Goal: Task Accomplishment & Management: Manage account settings

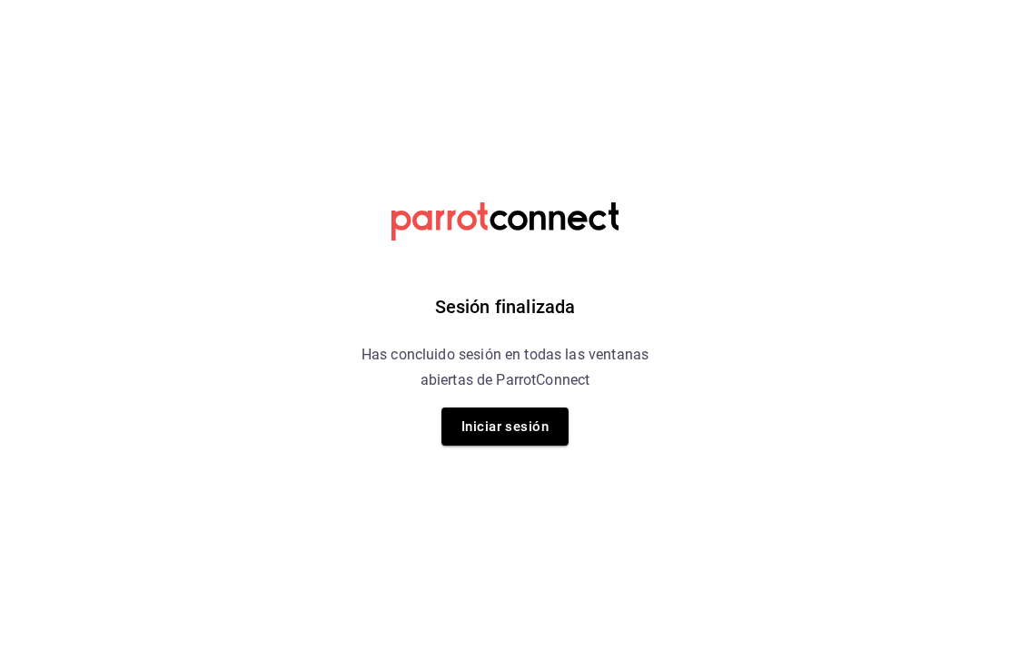
click at [500, 431] on button "Iniciar sesión" at bounding box center [504, 427] width 127 height 38
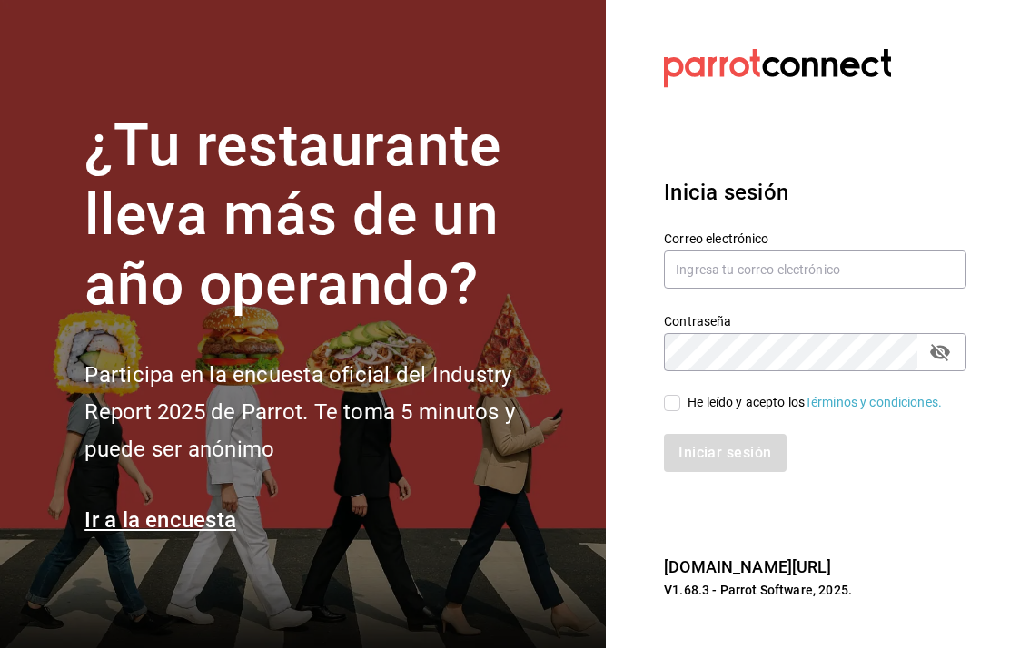
click at [770, 289] on input "text" at bounding box center [815, 270] width 302 height 38
type input "multiusuario@cafemoreto.com"
click at [678, 411] on input "He leído y acepto los Términos y condiciones." at bounding box center [672, 403] width 16 height 16
checkbox input "true"
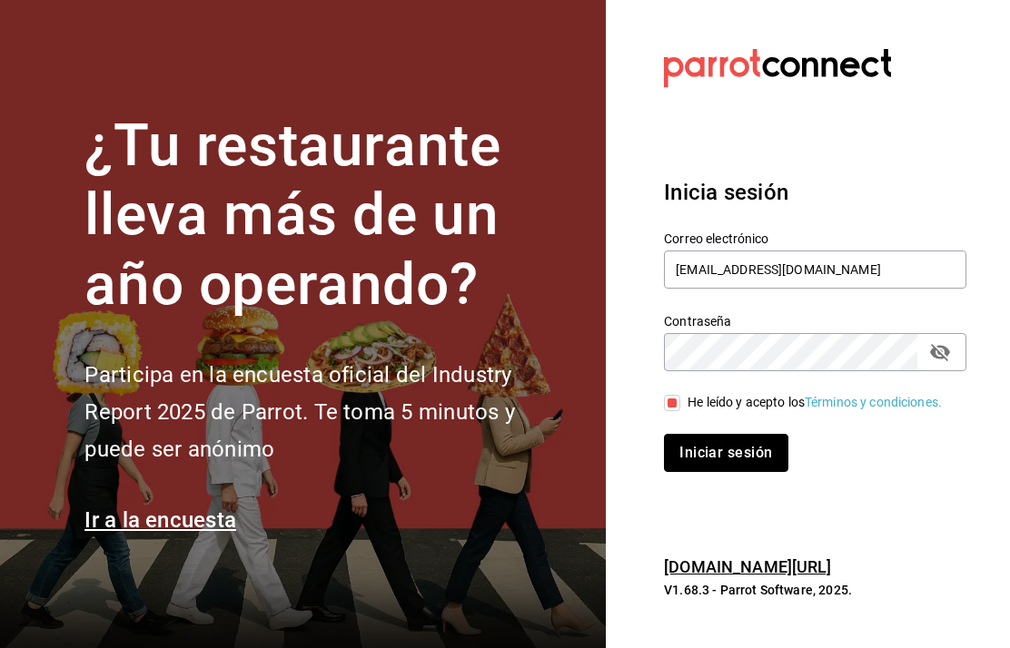
click at [731, 472] on button "Iniciar sesión" at bounding box center [726, 453] width 124 height 38
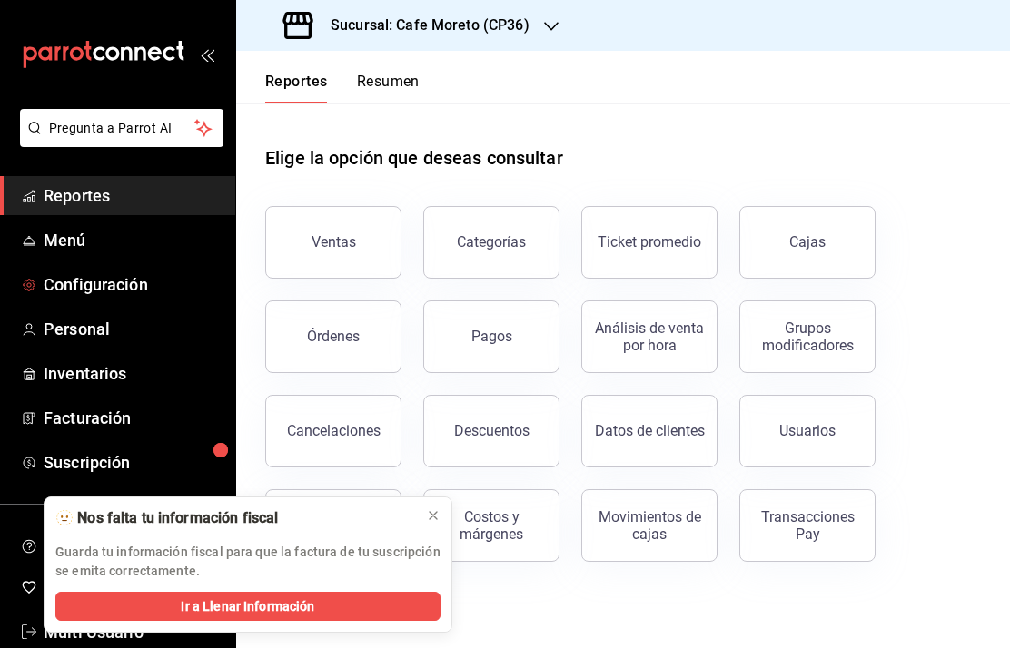
click at [98, 282] on span "Configuración" at bounding box center [132, 284] width 177 height 25
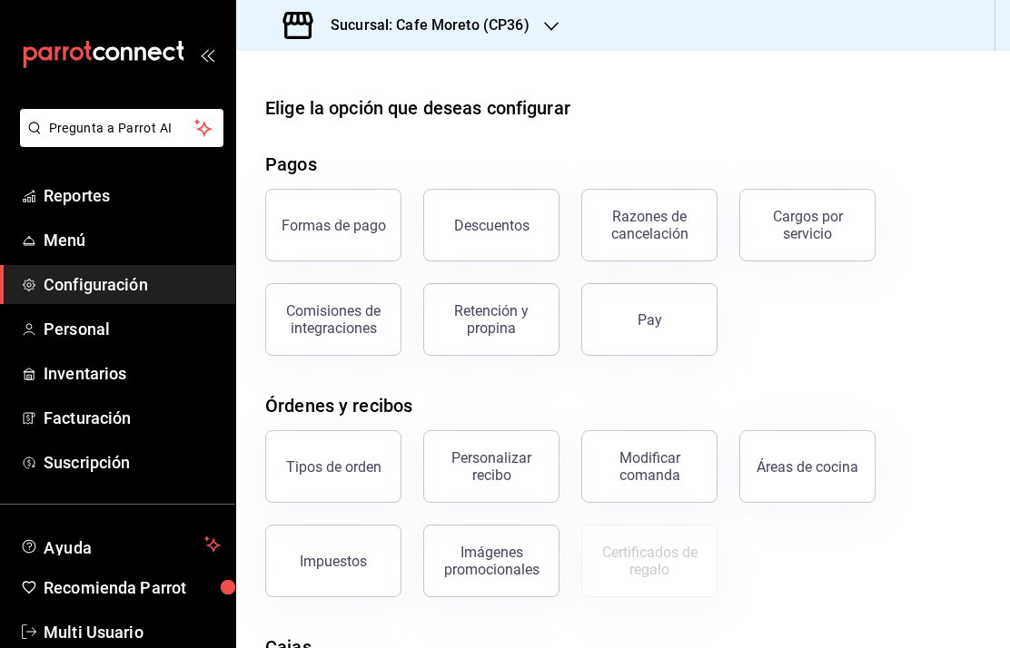
click at [495, 466] on div "Personalizar recibo" at bounding box center [491, 467] width 113 height 35
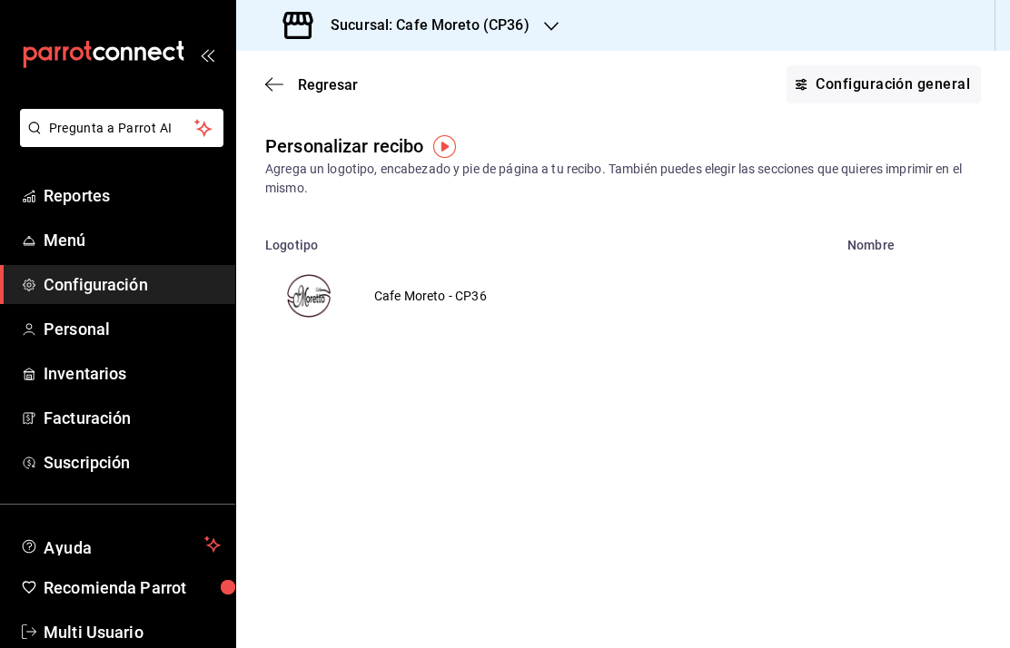
click at [311, 289] on img "voidReasonsTable" at bounding box center [309, 296] width 44 height 44
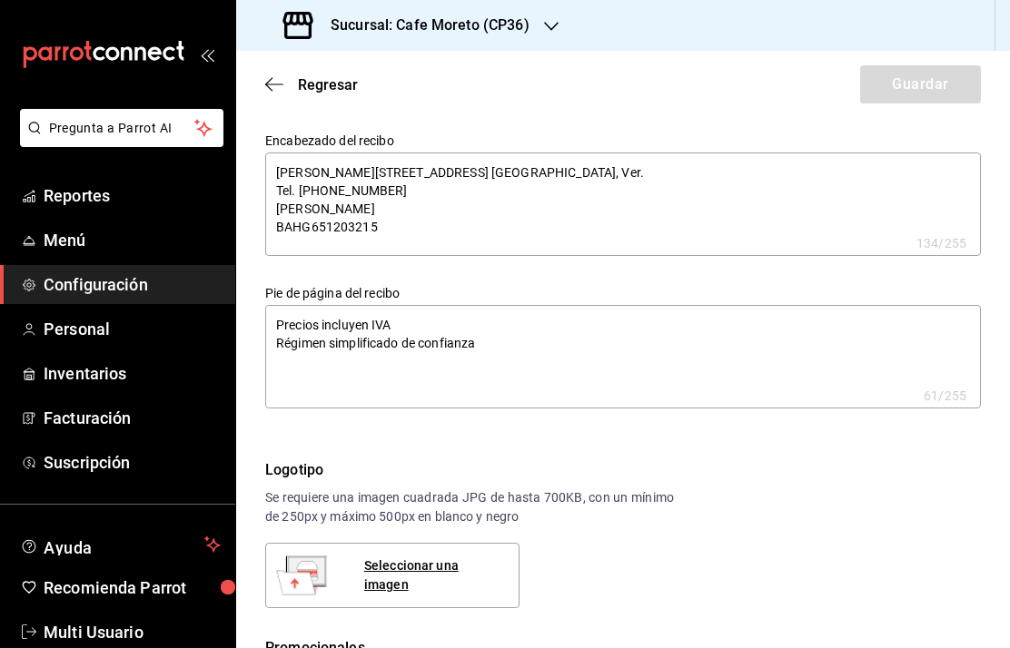
type textarea "x"
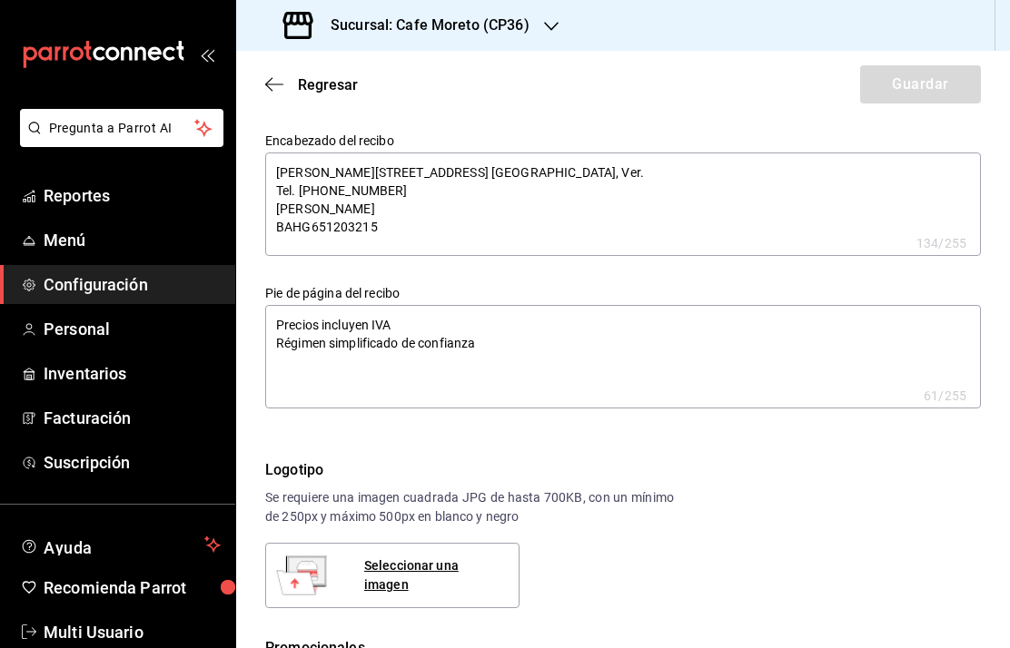
type textarea "x"
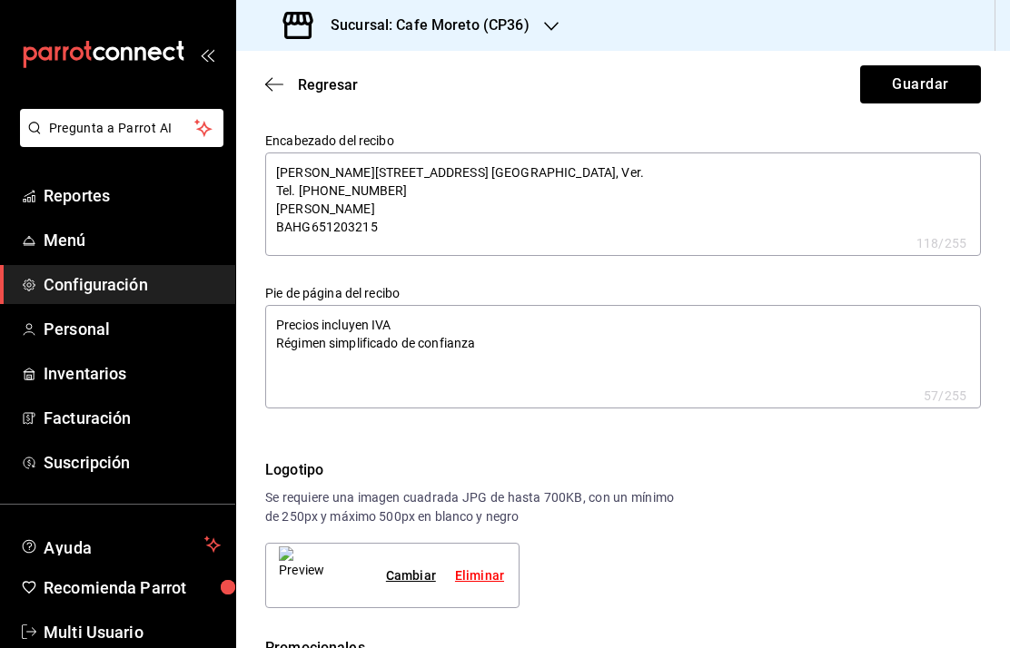
type textarea "x"
click at [410, 571] on div "Cambiar" at bounding box center [411, 576] width 50 height 19
type textarea "x"
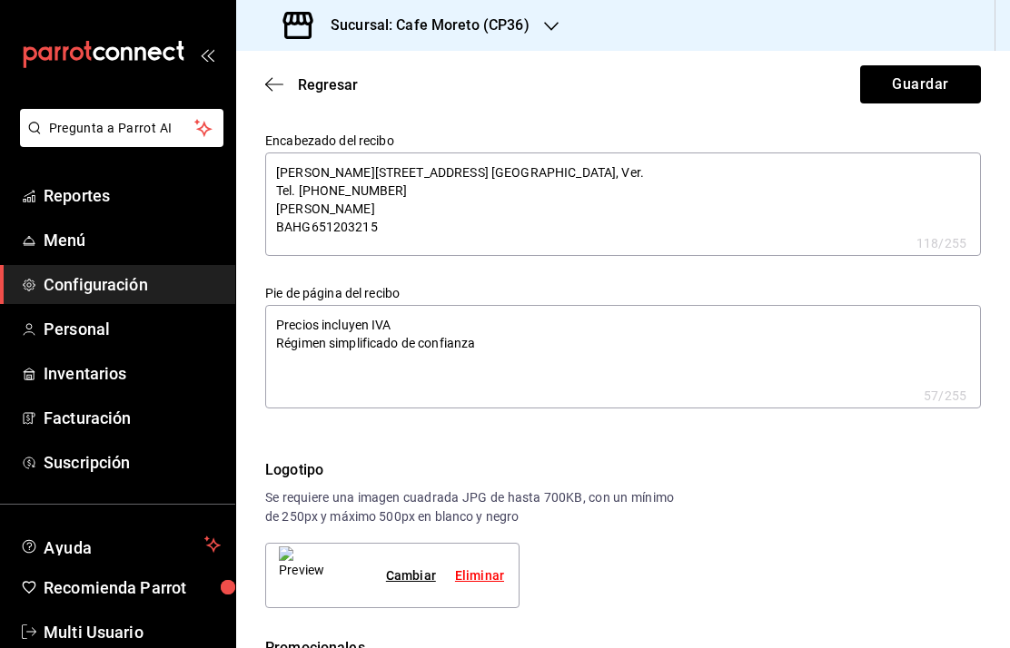
type textarea "x"
click at [925, 81] on button "Guardar" at bounding box center [920, 84] width 121 height 38
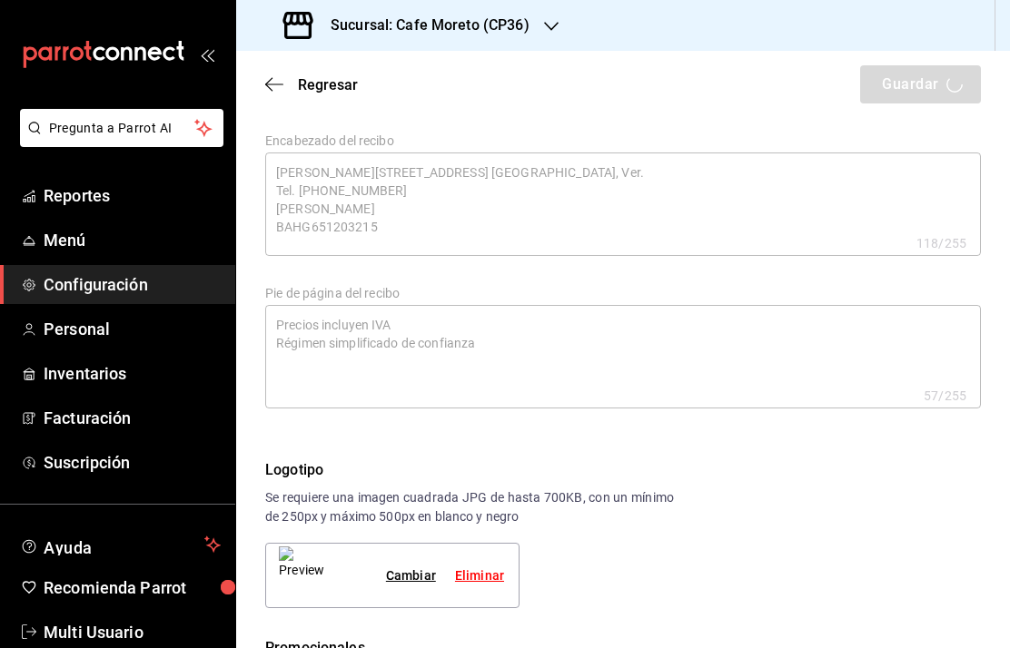
type textarea "x"
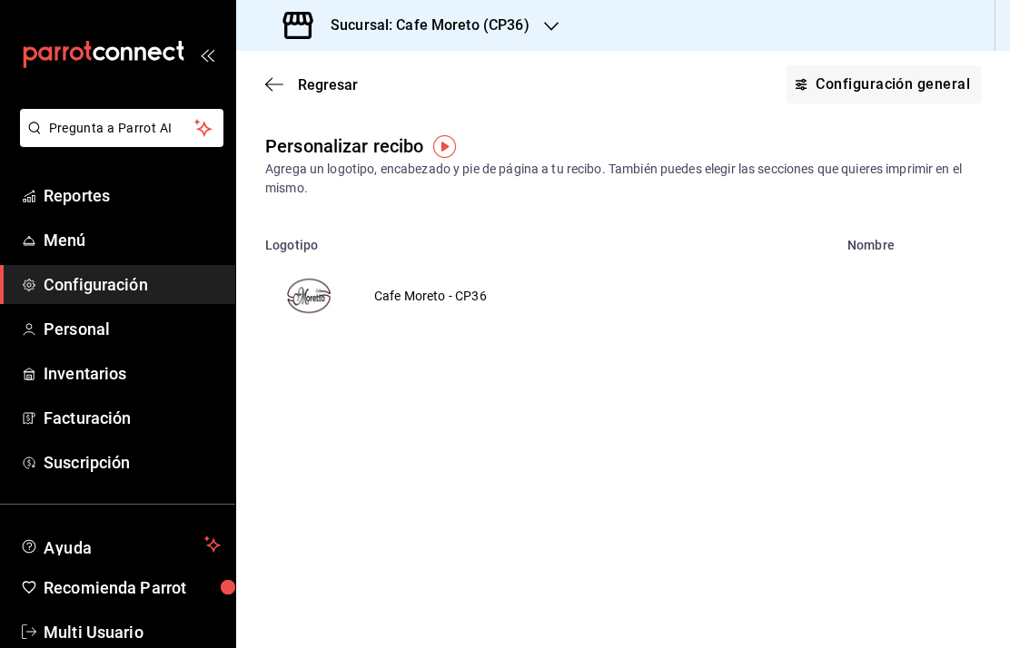
click at [421, 22] on h3 "Sucursal: Cafe Moreto (CP36)" at bounding box center [422, 26] width 213 height 22
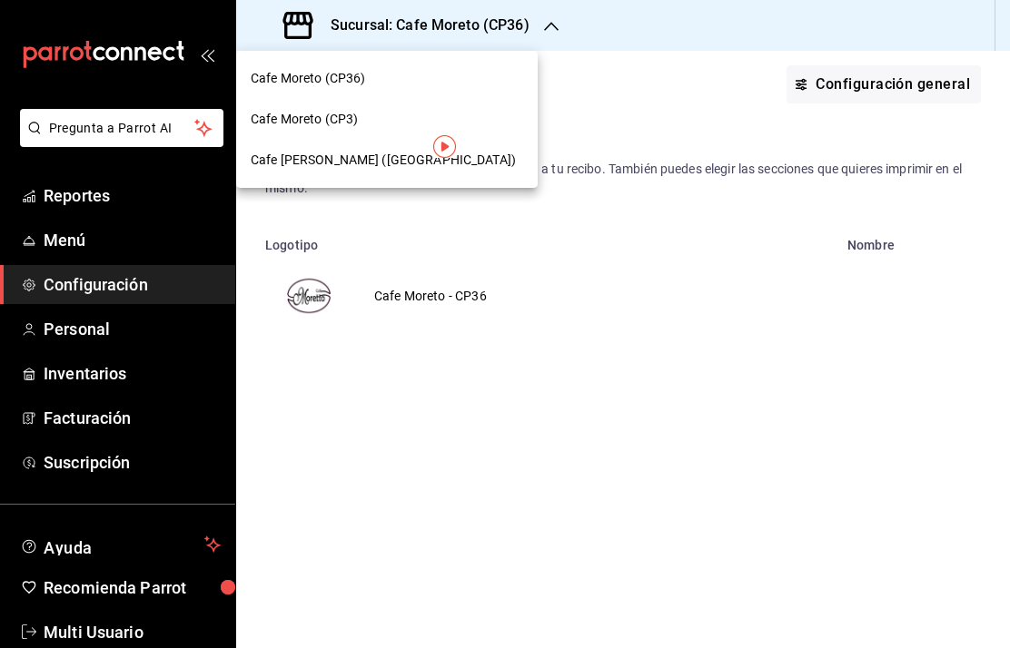
click at [322, 114] on span "Cafe Moreto (CP3)" at bounding box center [304, 119] width 107 height 19
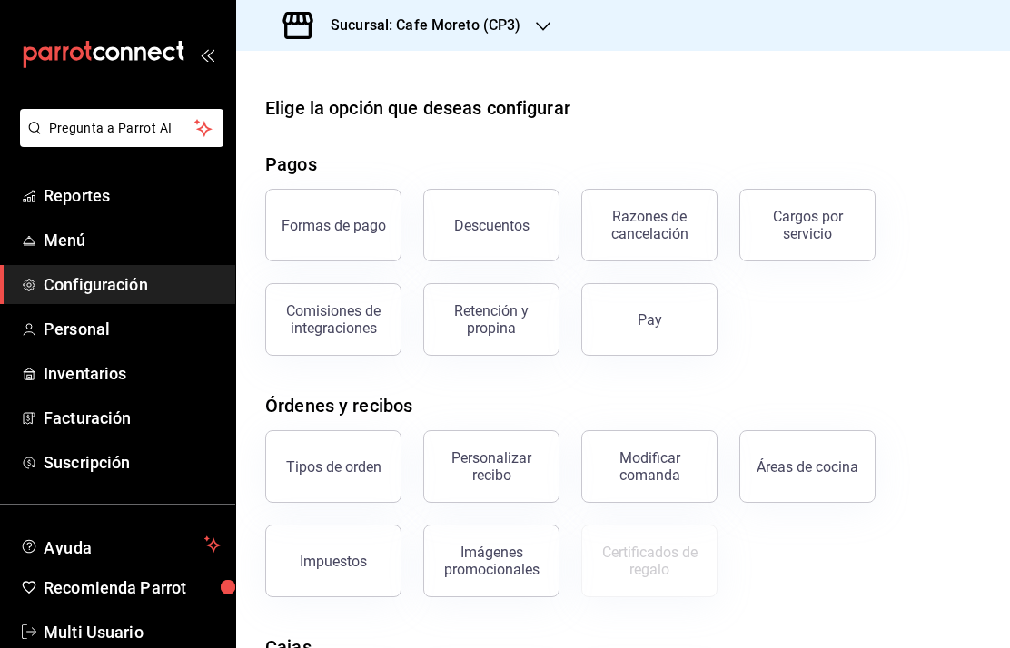
click at [496, 470] on div "Personalizar recibo" at bounding box center [491, 467] width 113 height 35
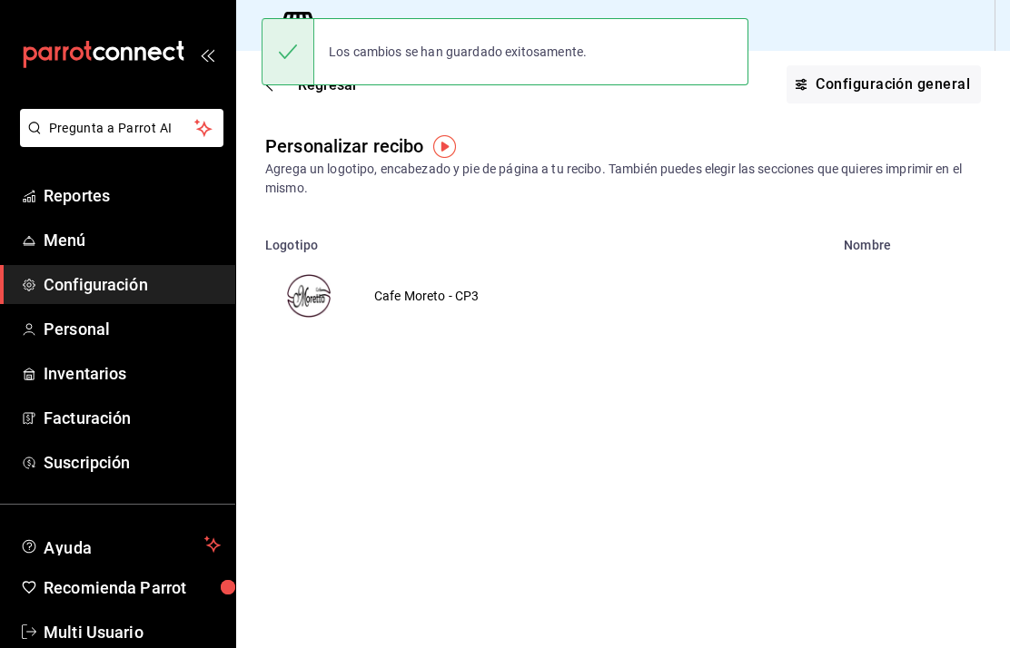
click at [312, 300] on img "voidReasonsTable" at bounding box center [309, 296] width 44 height 44
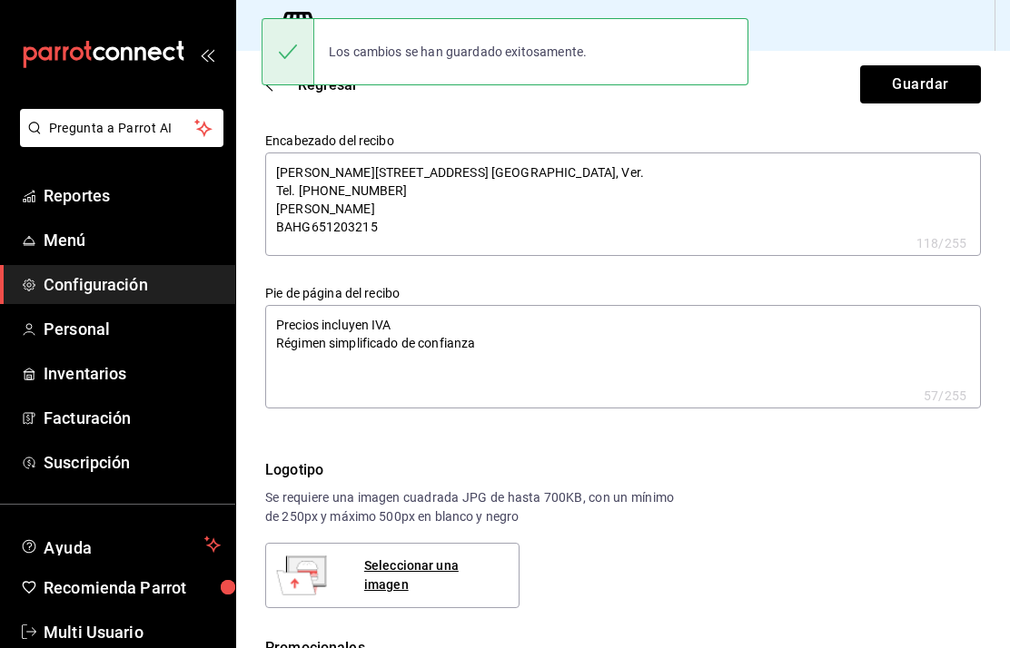
type textarea "x"
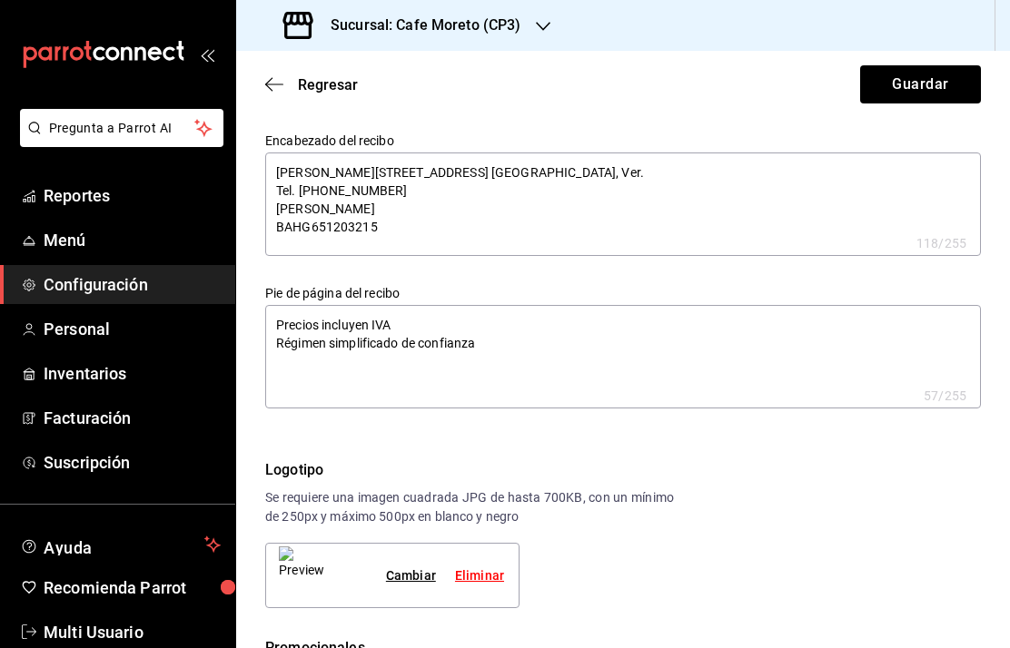
click at [408, 572] on div "Cambiar" at bounding box center [411, 576] width 50 height 19
type textarea "x"
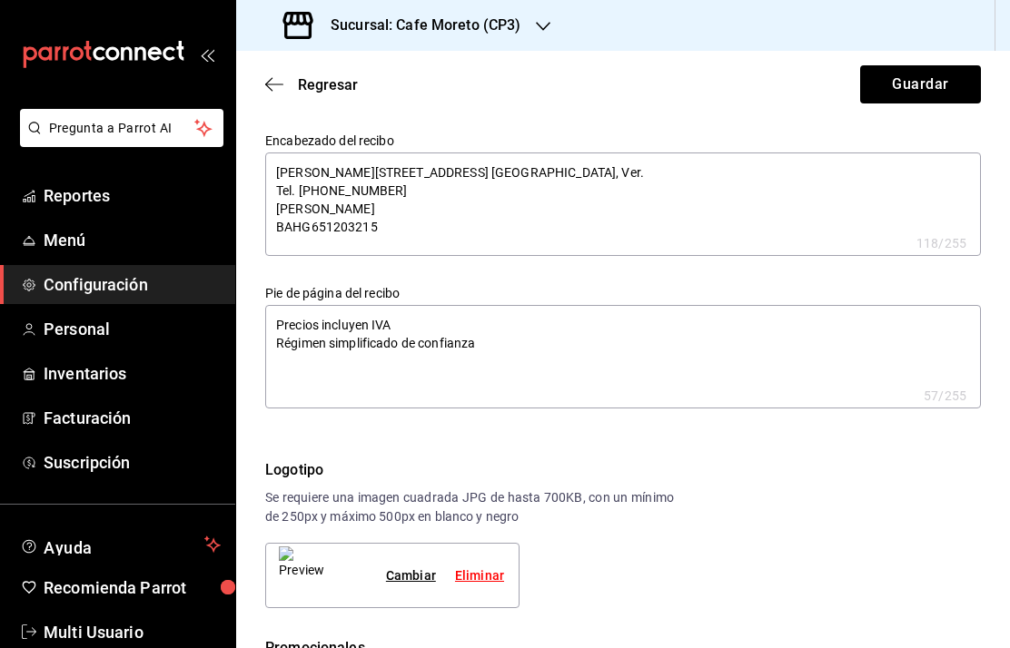
type textarea "x"
click at [914, 82] on button "Guardar" at bounding box center [920, 84] width 121 height 38
type textarea "x"
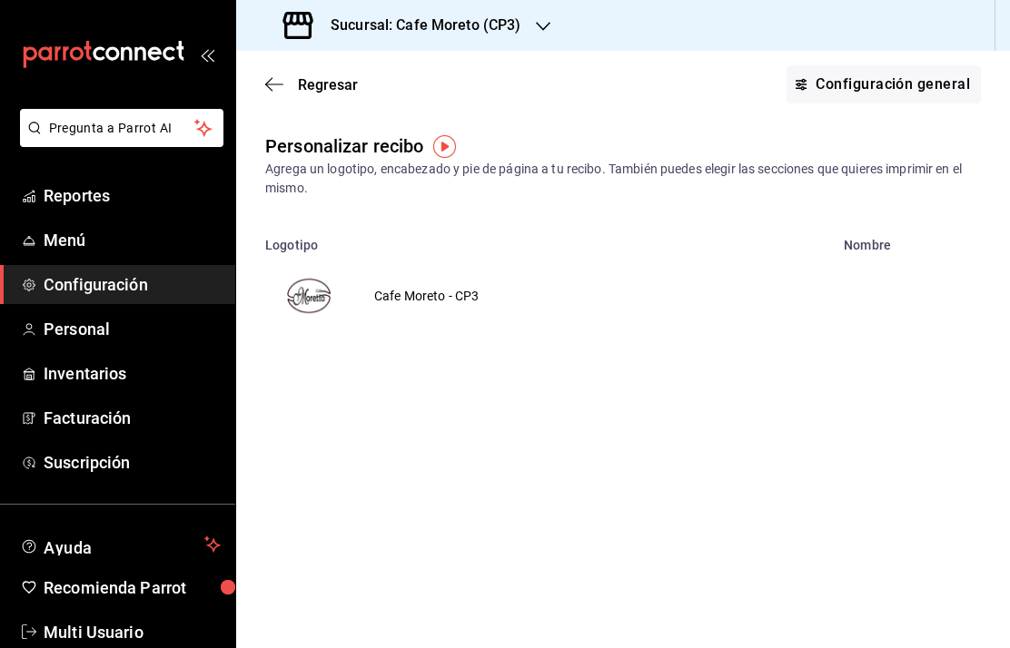
click at [395, 26] on h3 "Sucursal: Cafe Moreto (CP3)" at bounding box center [418, 26] width 205 height 22
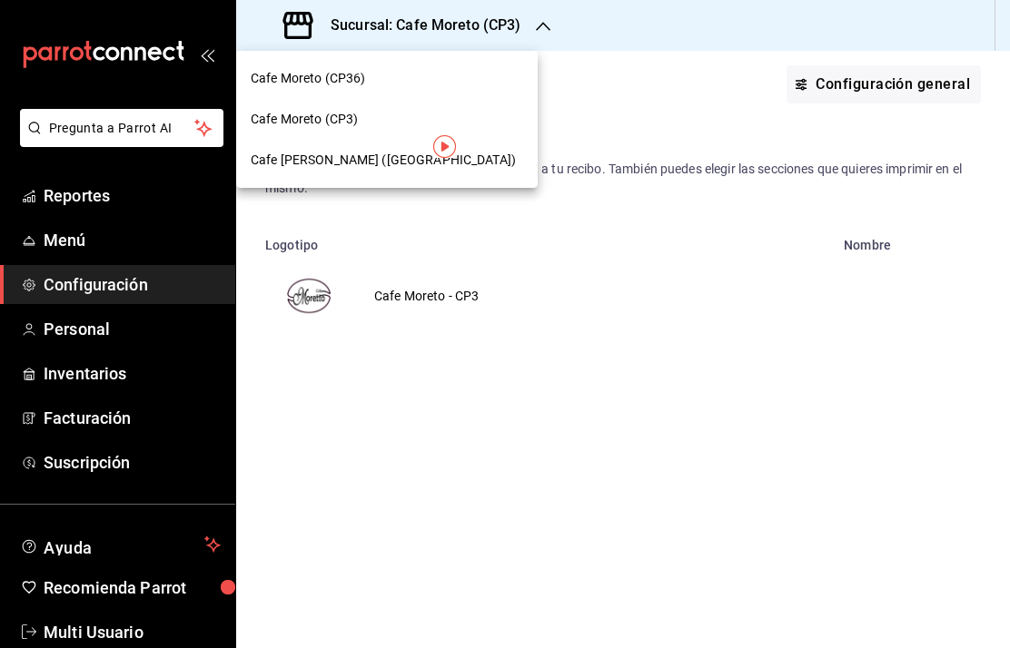
click at [376, 157] on span "Cafe [PERSON_NAME] ([GEOGRAPHIC_DATA])" at bounding box center [383, 160] width 265 height 19
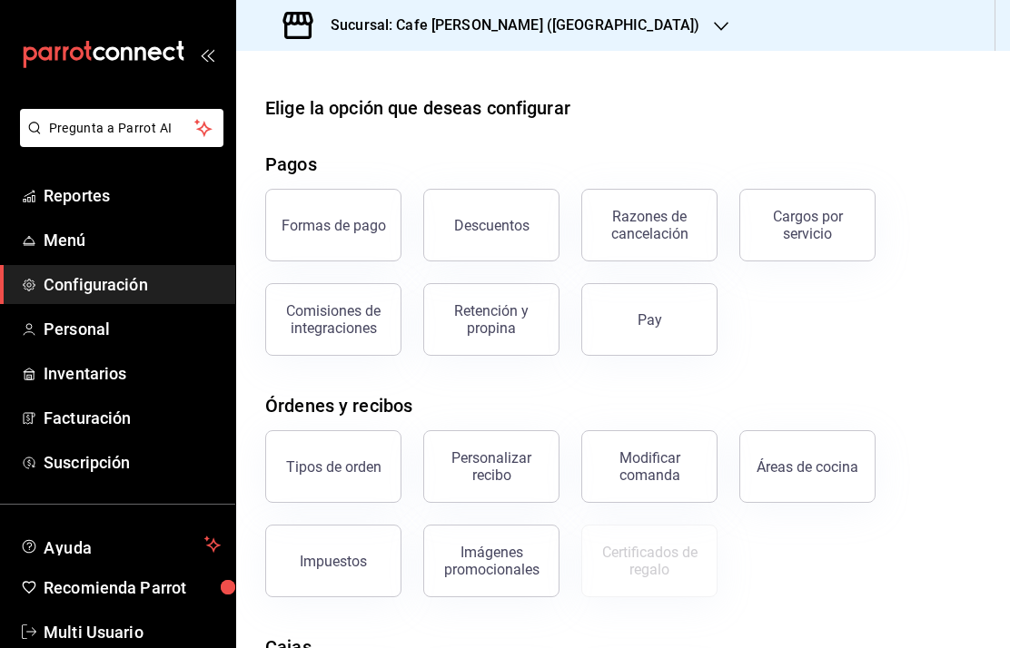
click at [520, 463] on div "Personalizar recibo" at bounding box center [491, 467] width 113 height 35
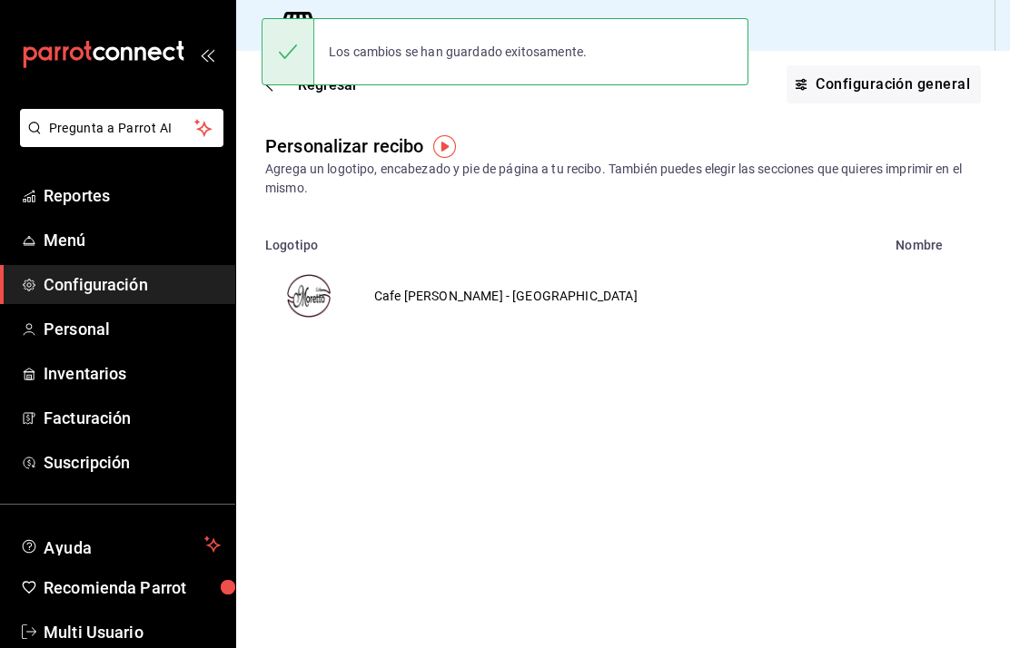
click at [314, 295] on img "voidReasonsTable" at bounding box center [309, 296] width 44 height 44
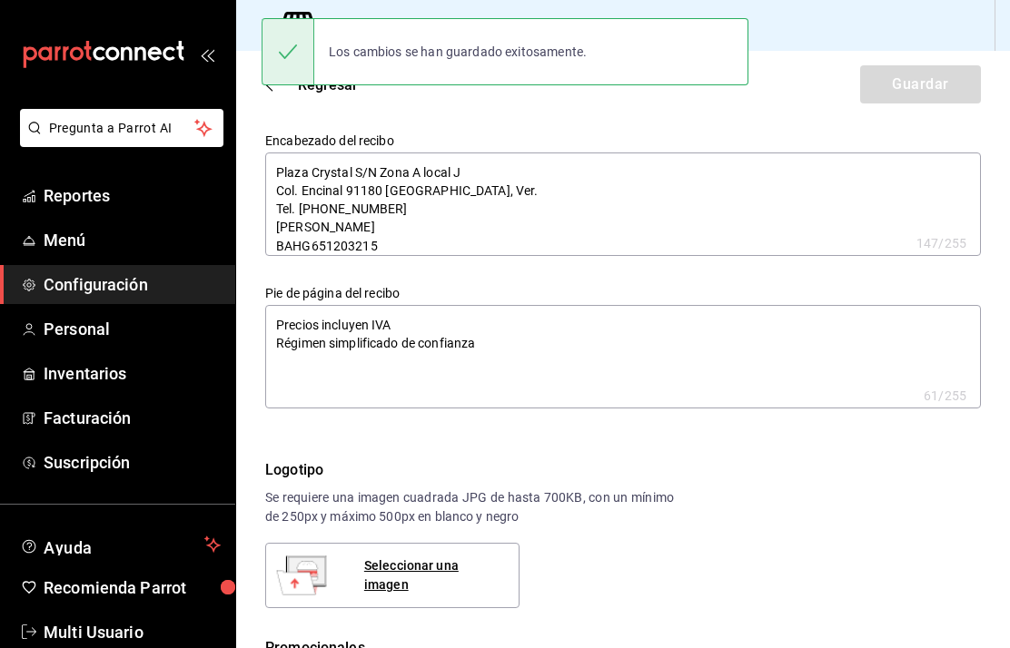
type textarea "x"
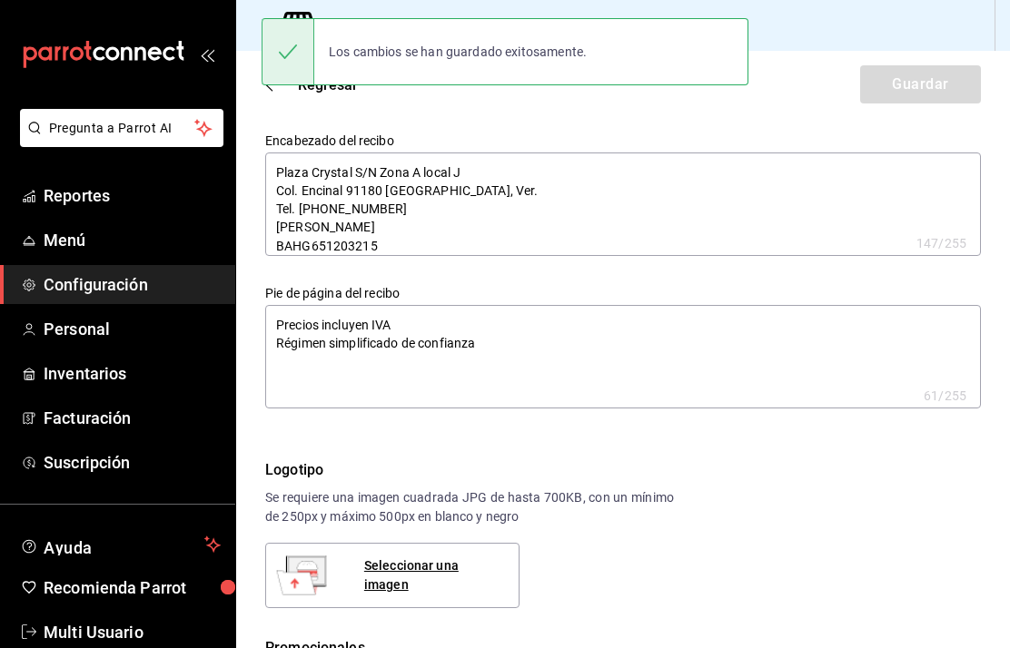
type textarea "x"
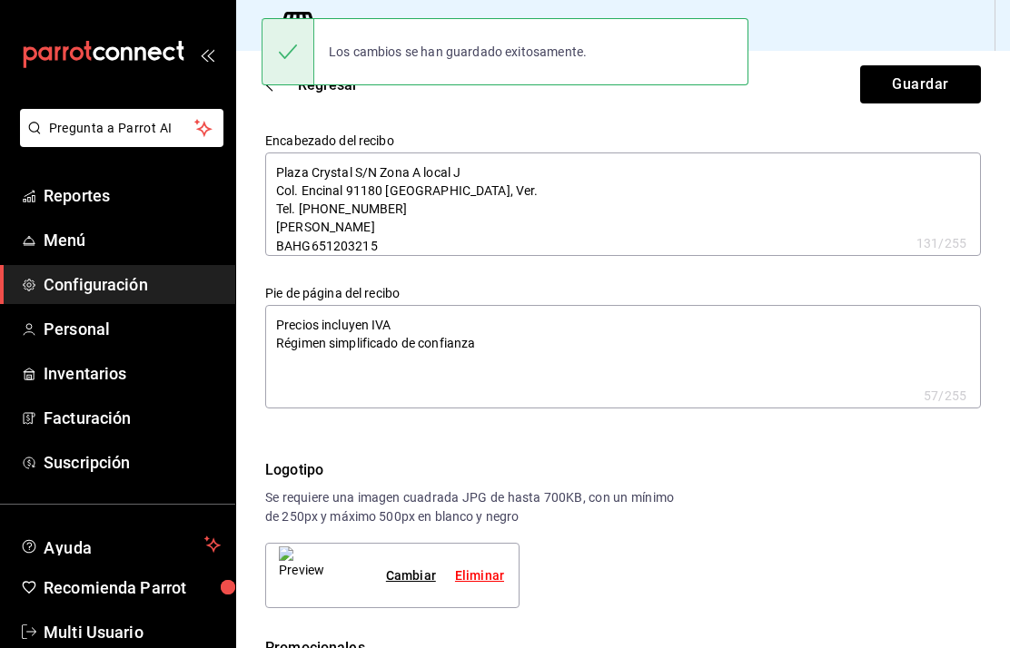
type textarea "x"
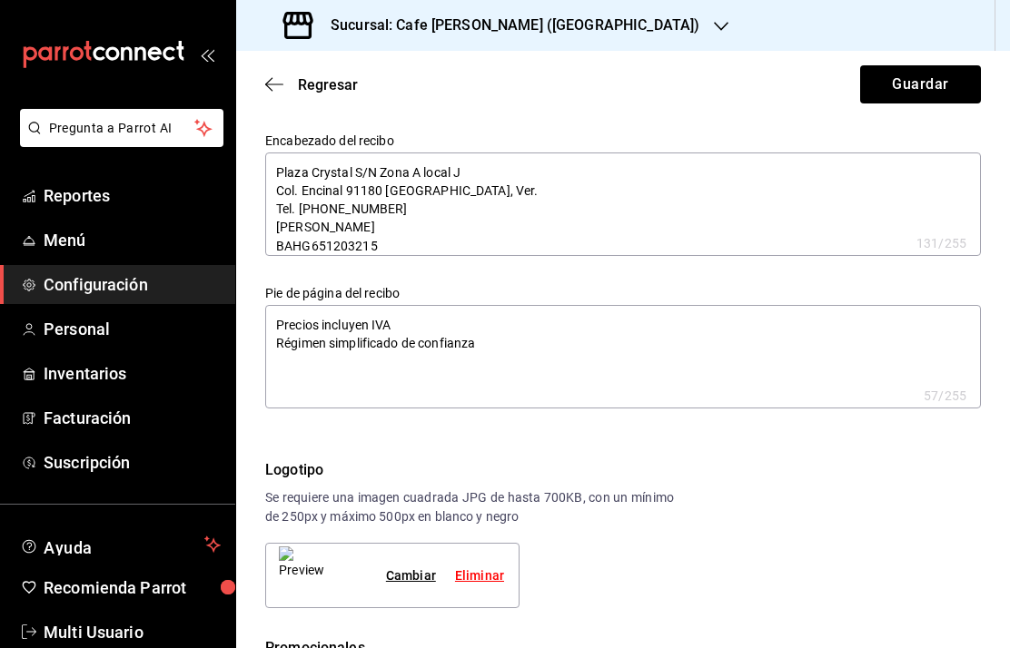
click at [423, 579] on div "Cambiar" at bounding box center [411, 576] width 50 height 19
type textarea "x"
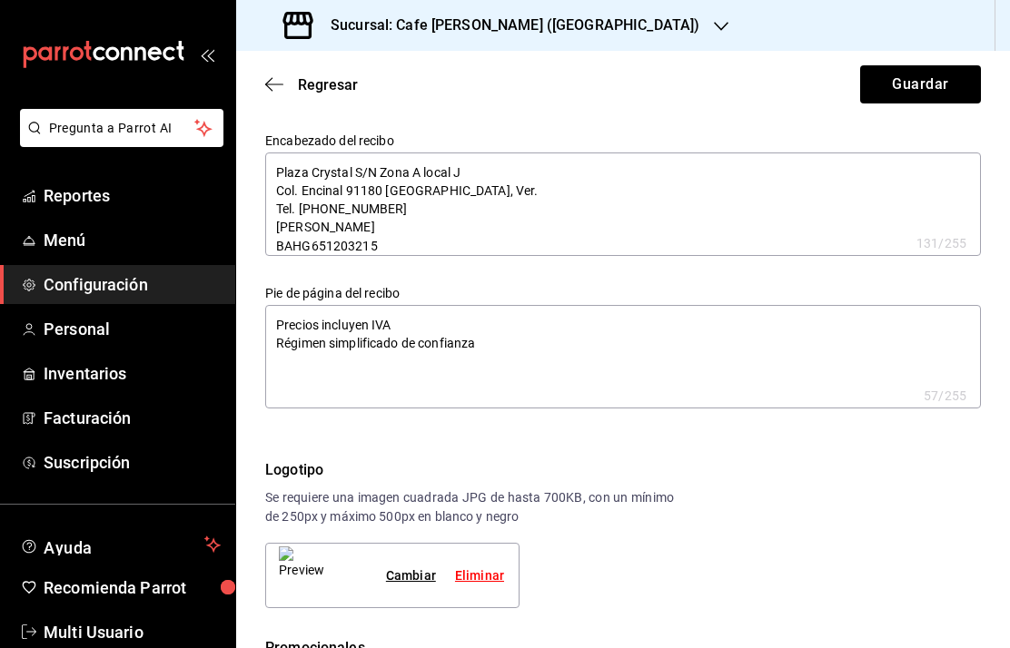
type textarea "x"
click at [914, 84] on button "Guardar" at bounding box center [920, 84] width 121 height 38
type textarea "x"
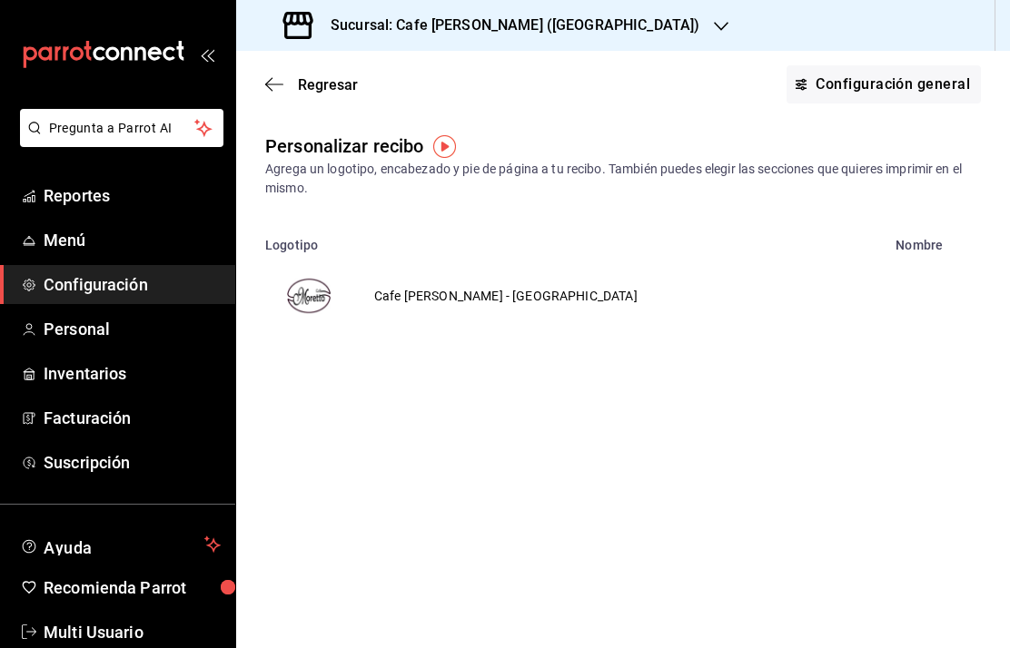
click at [565, 25] on h3 "Sucursal: Cafe [PERSON_NAME] ([GEOGRAPHIC_DATA])" at bounding box center [507, 26] width 383 height 22
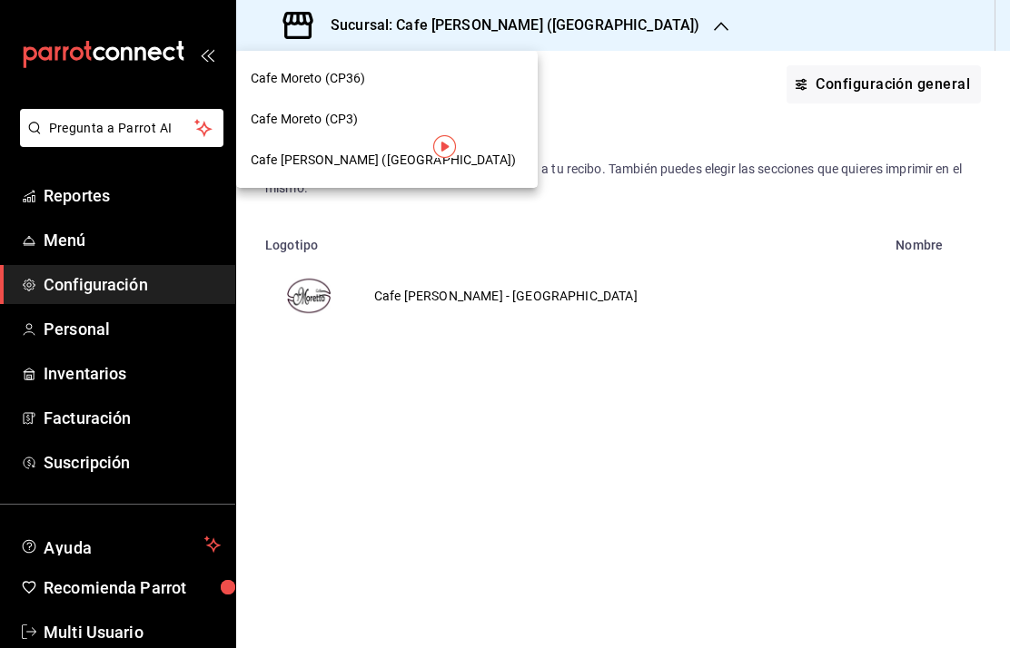
click at [526, 426] on div at bounding box center [505, 324] width 1010 height 648
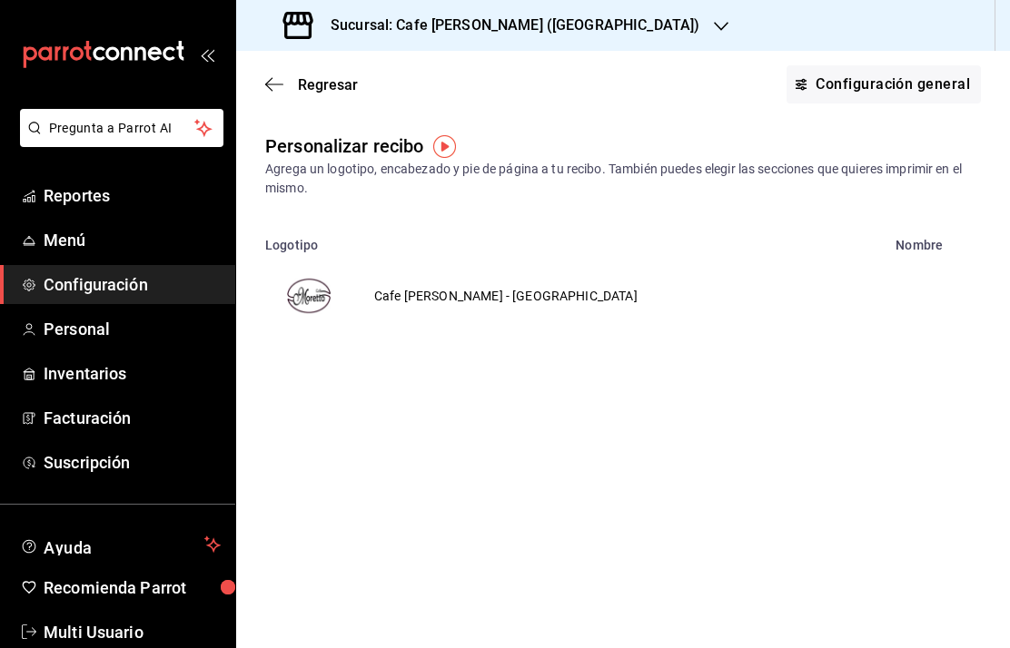
click at [310, 299] on img "voidReasonsTable" at bounding box center [309, 296] width 44 height 44
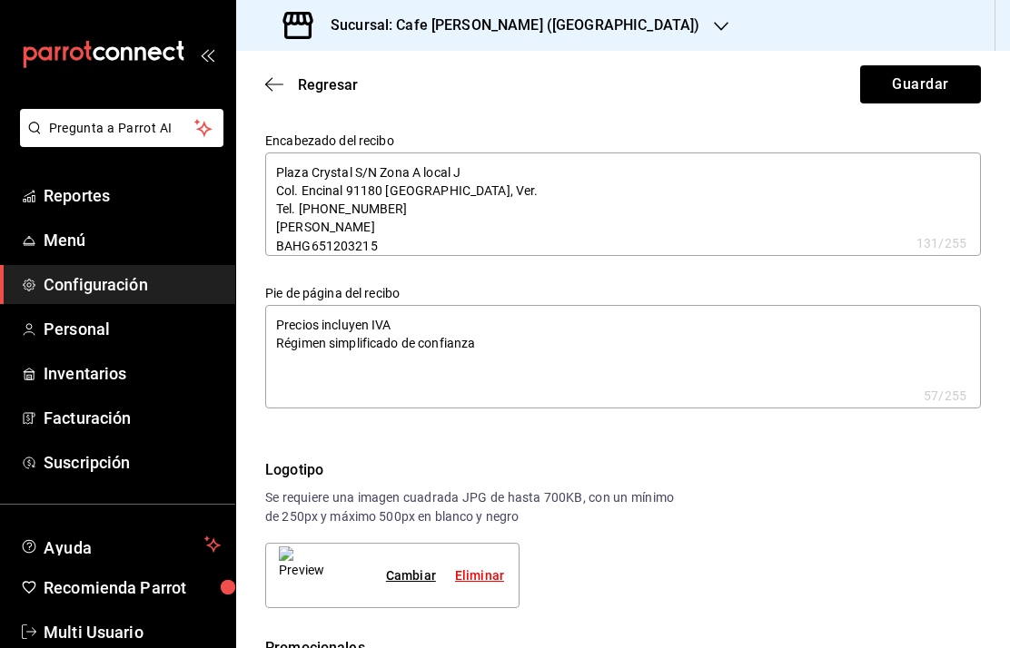
type textarea "x"
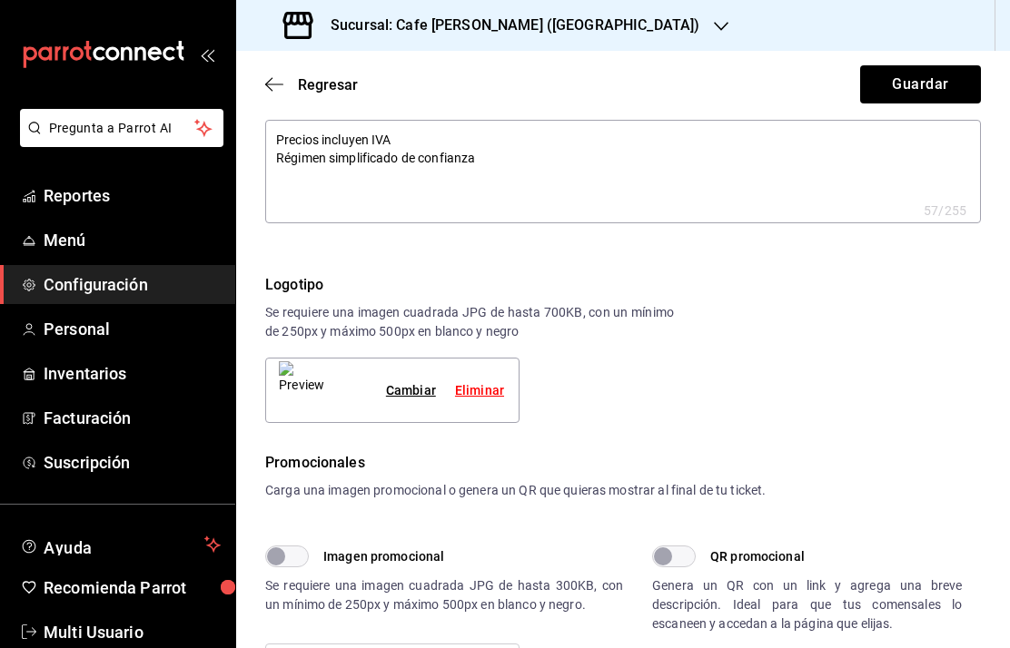
scroll to position [214, 0]
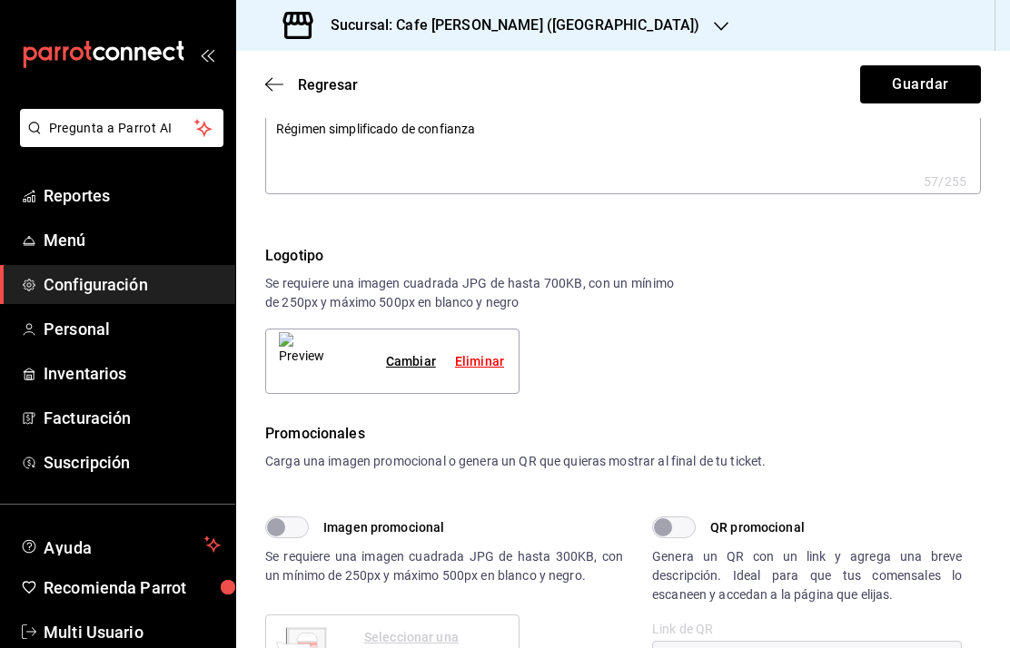
click at [312, 367] on img at bounding box center [301, 361] width 45 height 58
click at [411, 361] on div "Cambiar" at bounding box center [411, 361] width 50 height 19
type textarea "x"
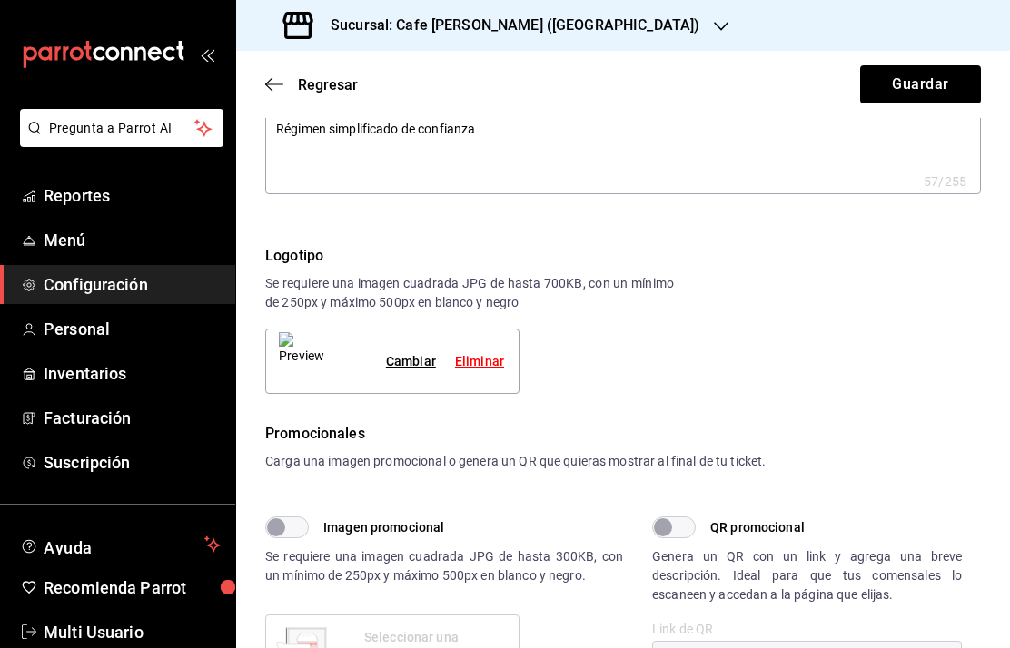
type textarea "x"
click at [913, 84] on button "Guardar" at bounding box center [920, 84] width 121 height 38
type textarea "x"
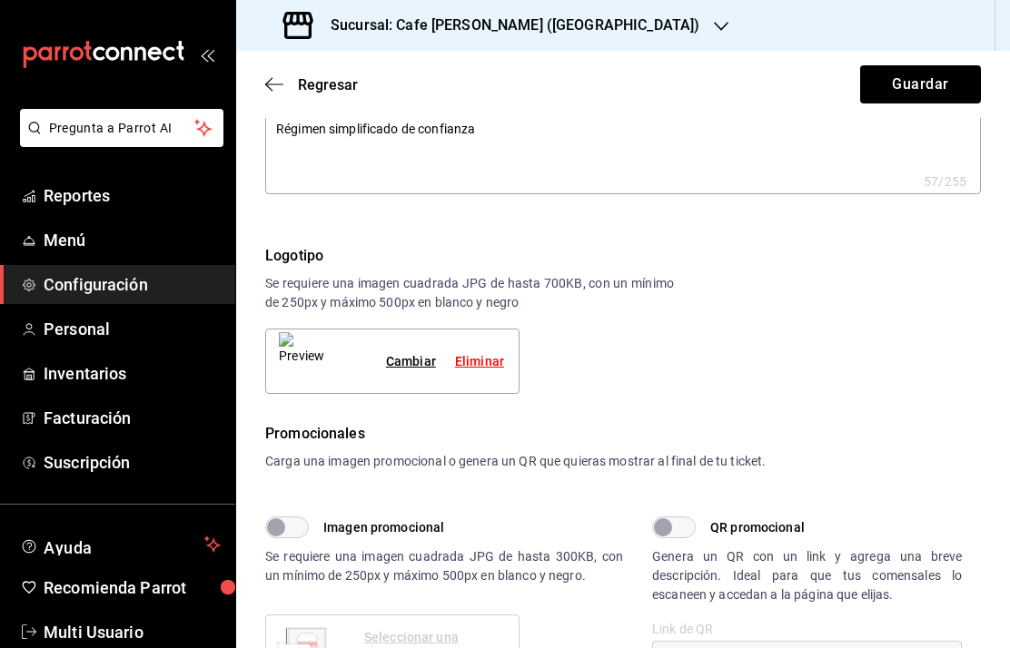
type textarea "x"
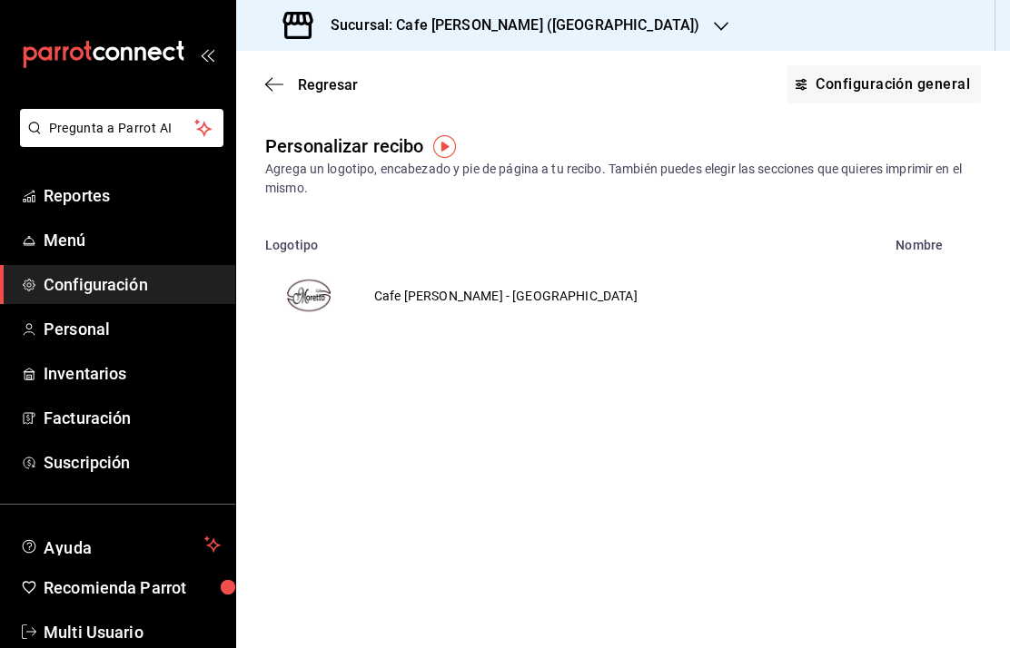
click at [544, 24] on h3 "Sucursal: Cafe [PERSON_NAME] ([GEOGRAPHIC_DATA])" at bounding box center [507, 26] width 383 height 22
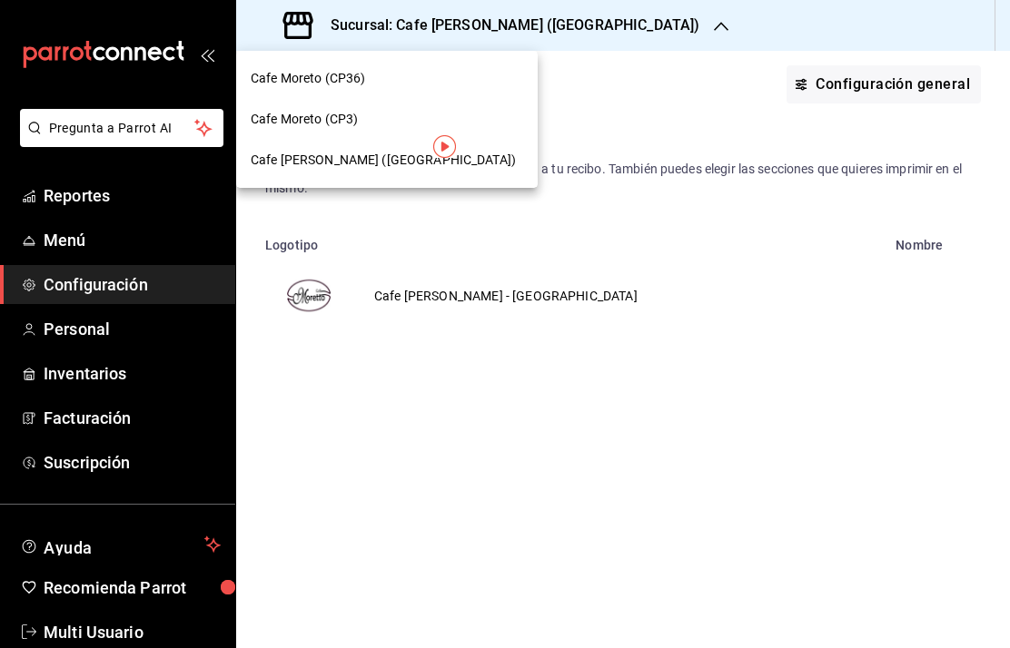
click at [334, 119] on span "Cafe Moreto (CP3)" at bounding box center [304, 119] width 107 height 19
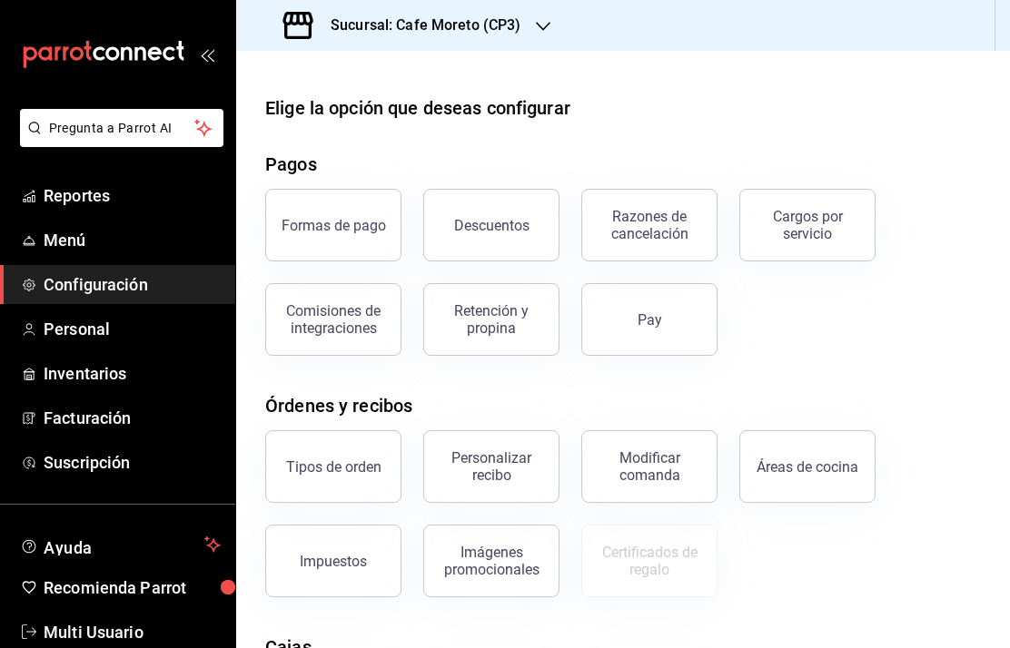
click at [507, 468] on div "Personalizar recibo" at bounding box center [491, 467] width 113 height 35
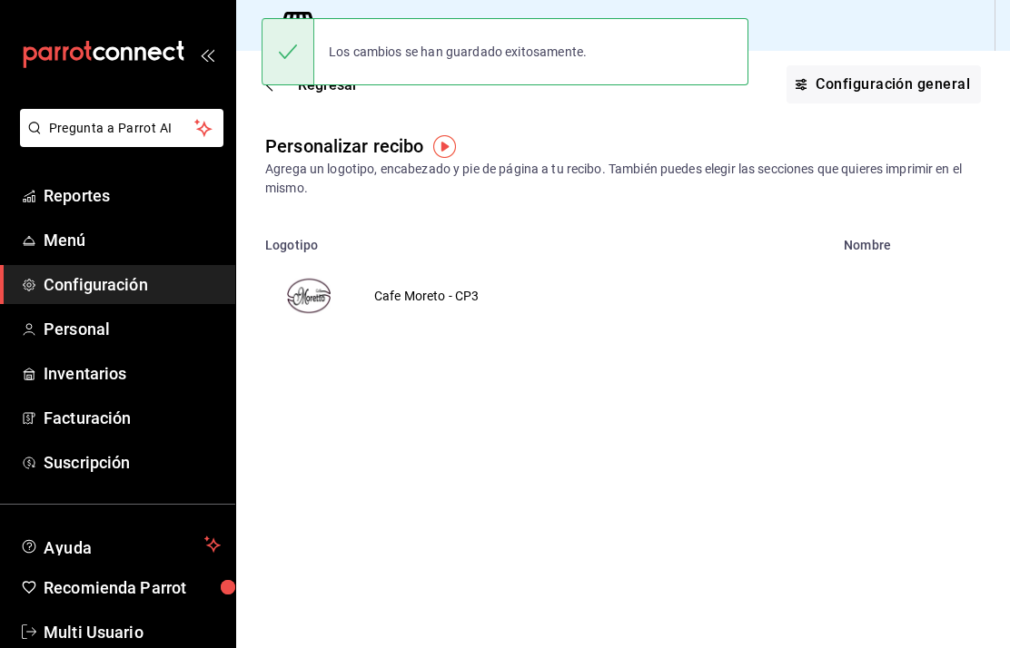
click at [321, 300] on img "voidReasonsTable" at bounding box center [309, 296] width 44 height 44
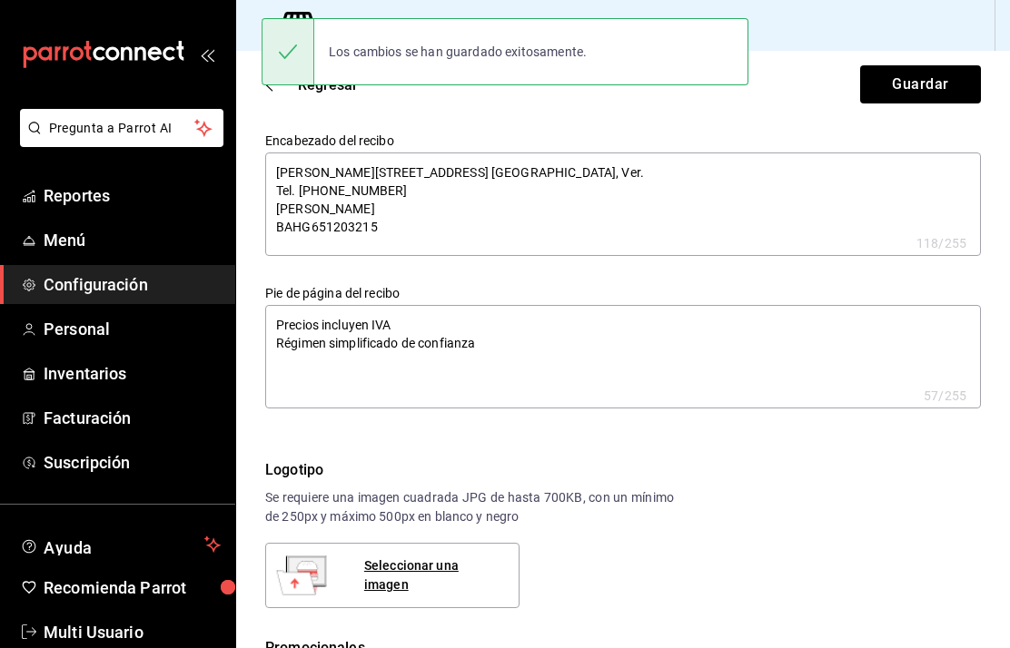
type textarea "x"
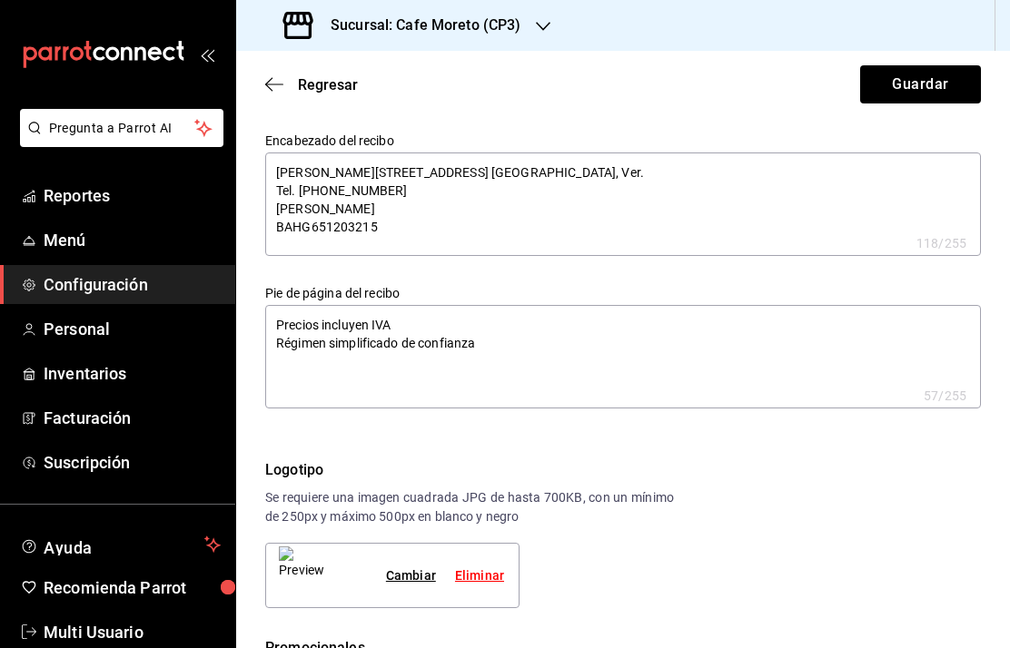
click at [421, 575] on div "Cambiar" at bounding box center [411, 576] width 50 height 19
type textarea "x"
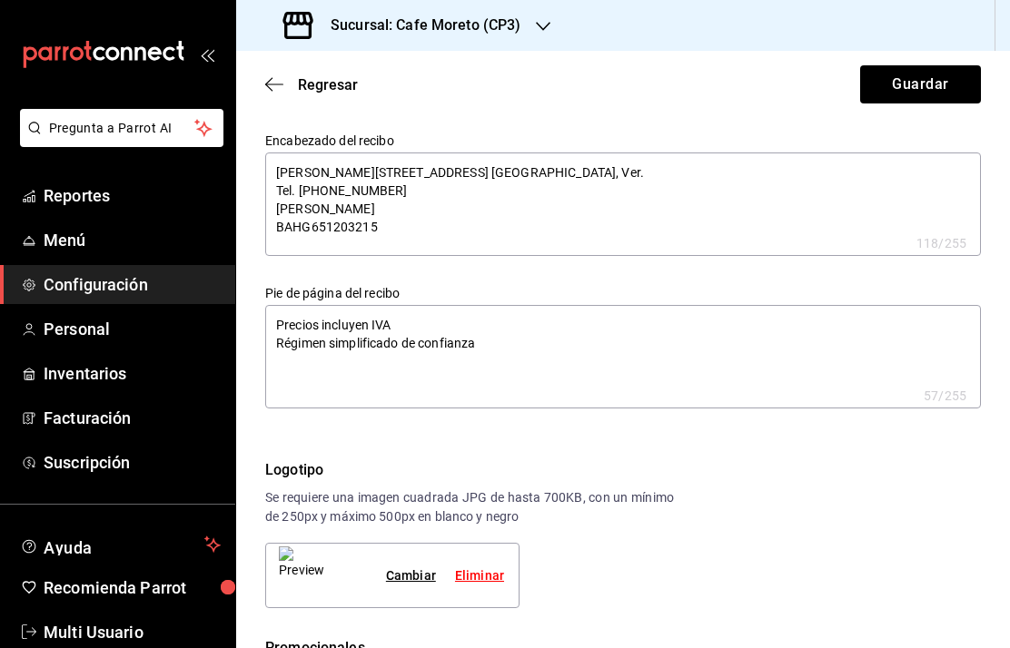
type textarea "x"
click at [922, 76] on button "Guardar" at bounding box center [920, 84] width 121 height 38
type textarea "x"
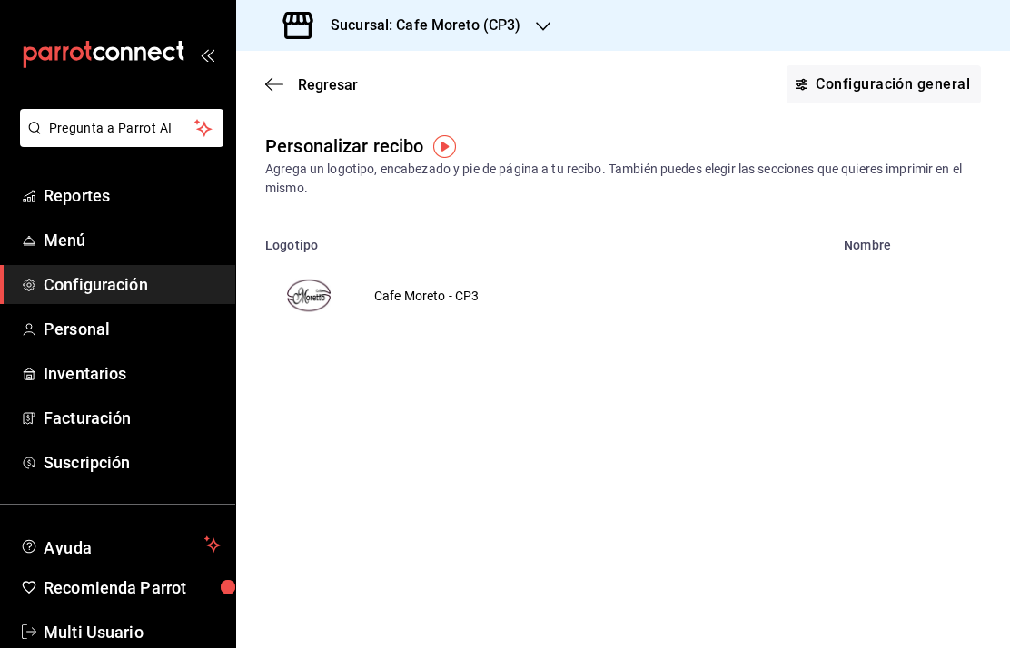
click at [498, 21] on h3 "Sucursal: Cafe Moreto (CP3)" at bounding box center [418, 26] width 205 height 22
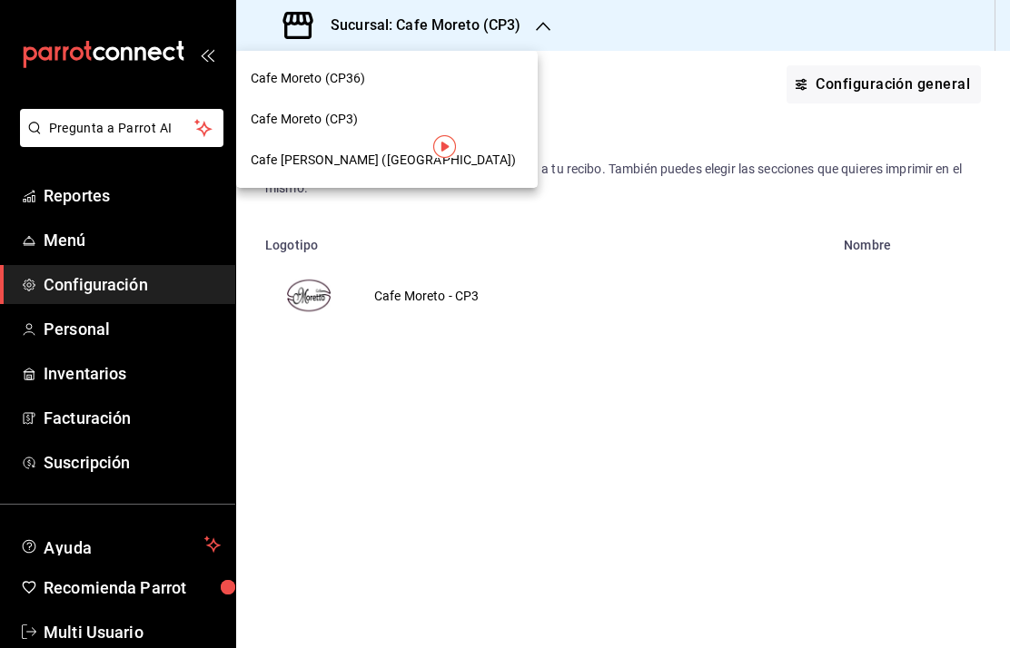
click at [361, 75] on span "Cafe Moreto (CP36)" at bounding box center [308, 78] width 114 height 19
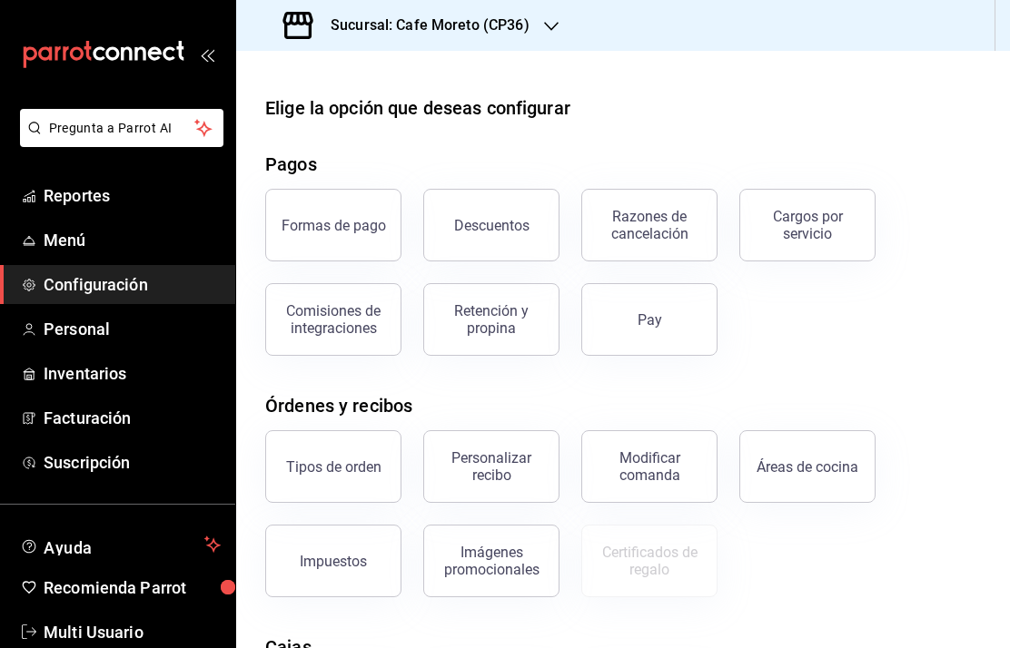
click at [481, 460] on div "Personalizar recibo" at bounding box center [491, 467] width 113 height 35
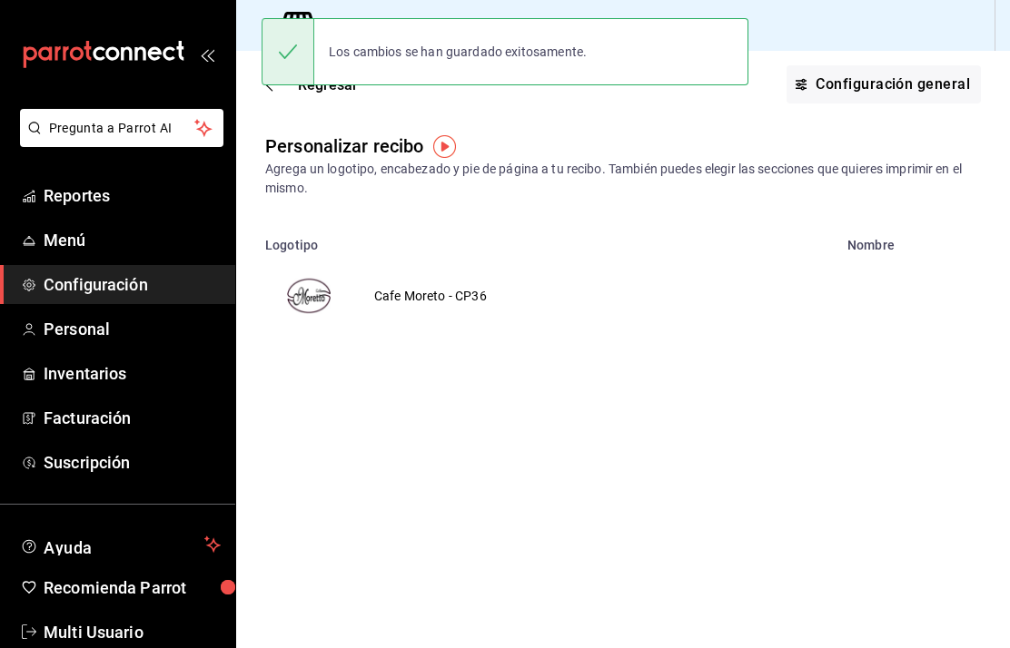
click at [323, 296] on img "voidReasonsTable" at bounding box center [309, 296] width 44 height 44
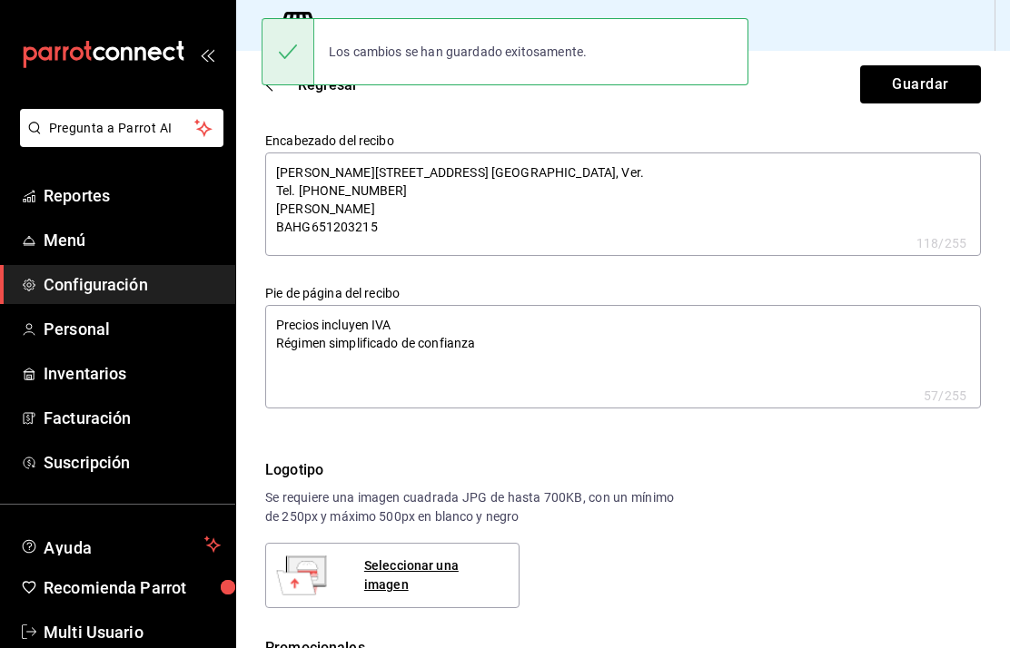
type textarea "x"
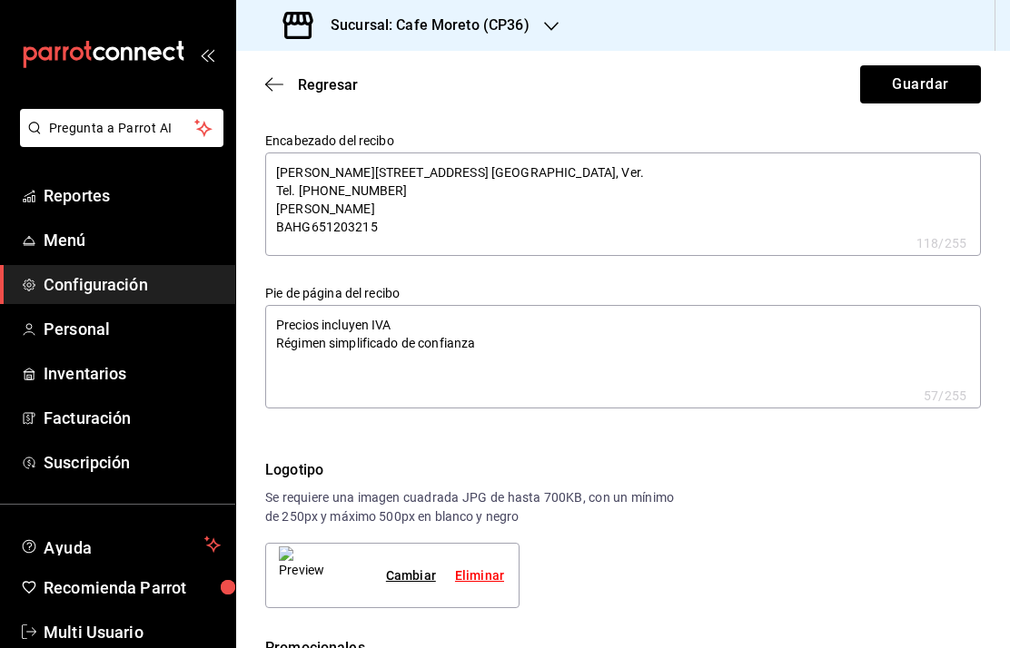
click at [408, 576] on div "Cambiar" at bounding box center [411, 576] width 50 height 19
type textarea "x"
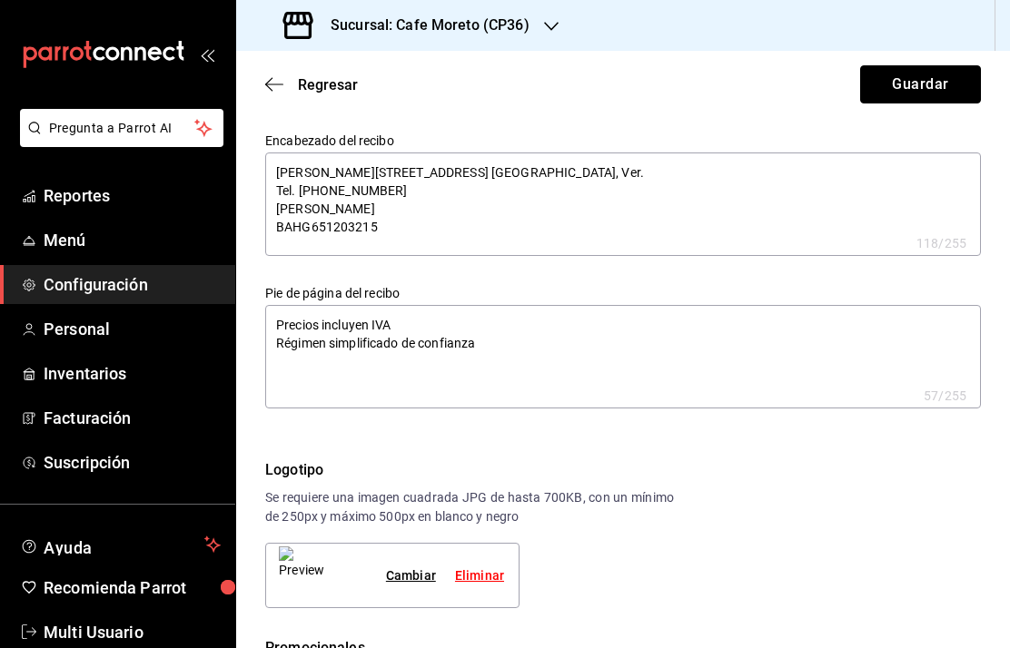
click at [907, 85] on button "Guardar" at bounding box center [920, 84] width 121 height 38
type textarea "x"
